Goal: Find specific page/section: Find specific page/section

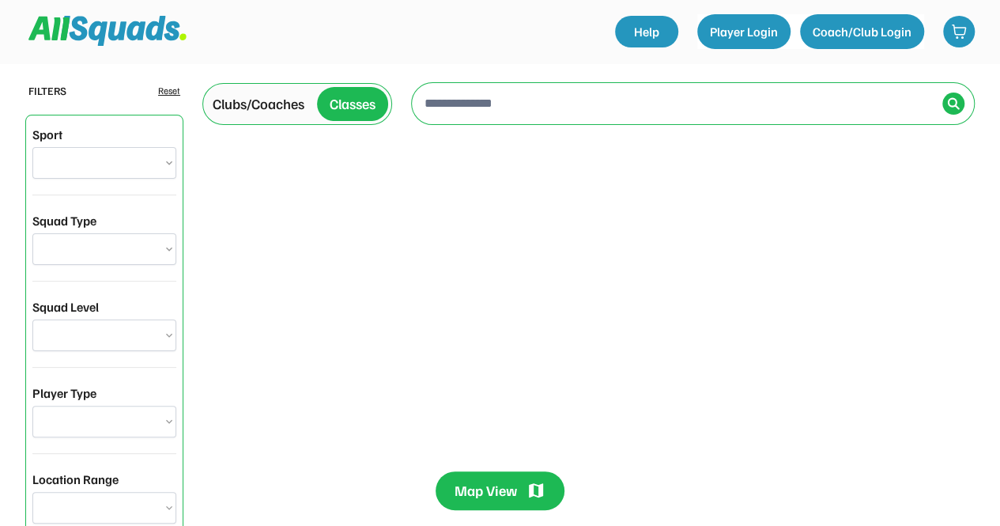
select select "**********"
type input "**********"
